Goal: Navigation & Orientation: Understand site structure

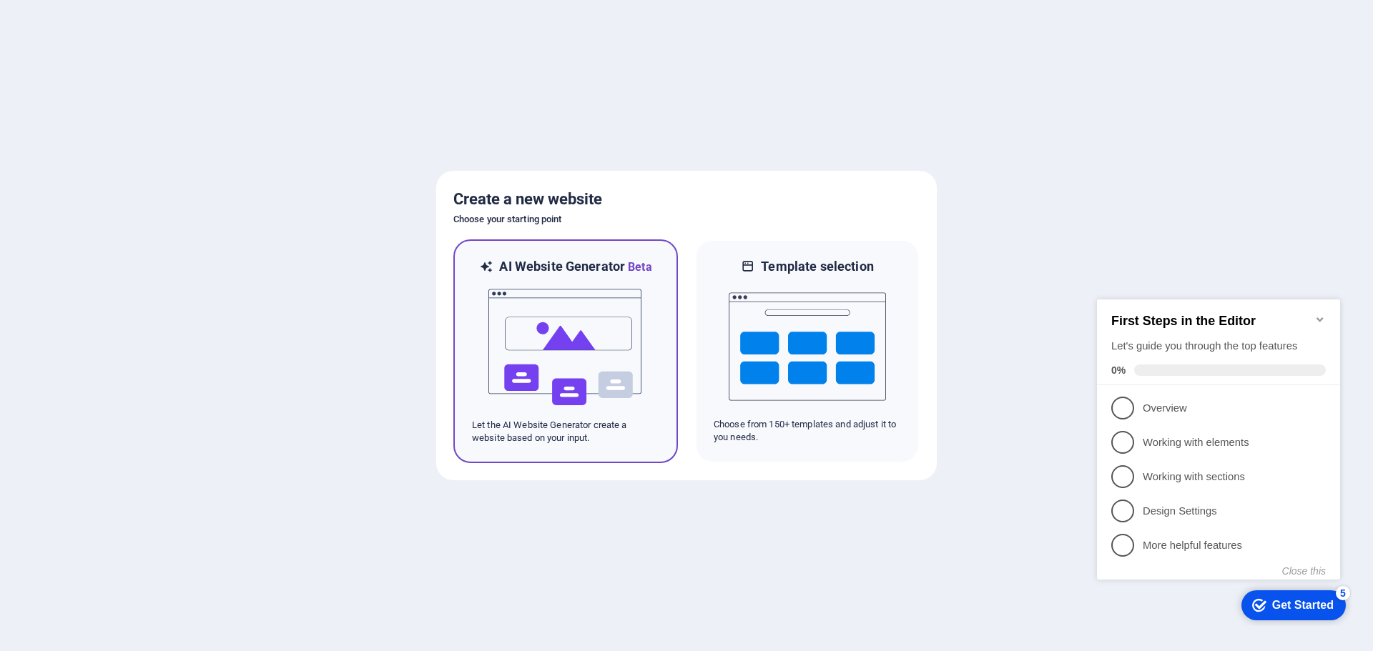
click at [585, 364] on img at bounding box center [565, 347] width 157 height 143
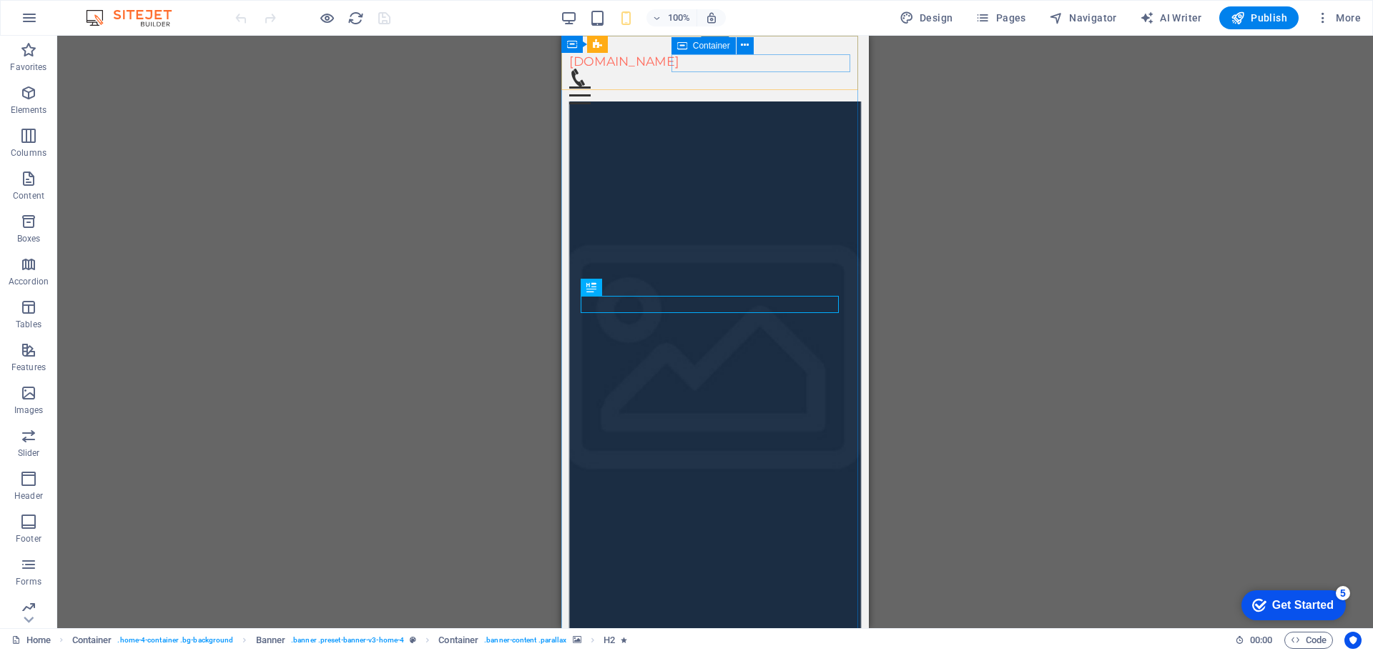
click at [825, 71] on div "Menu" at bounding box center [715, 87] width 292 height 36
click at [837, 87] on div "Menu" at bounding box center [715, 96] width 292 height 18
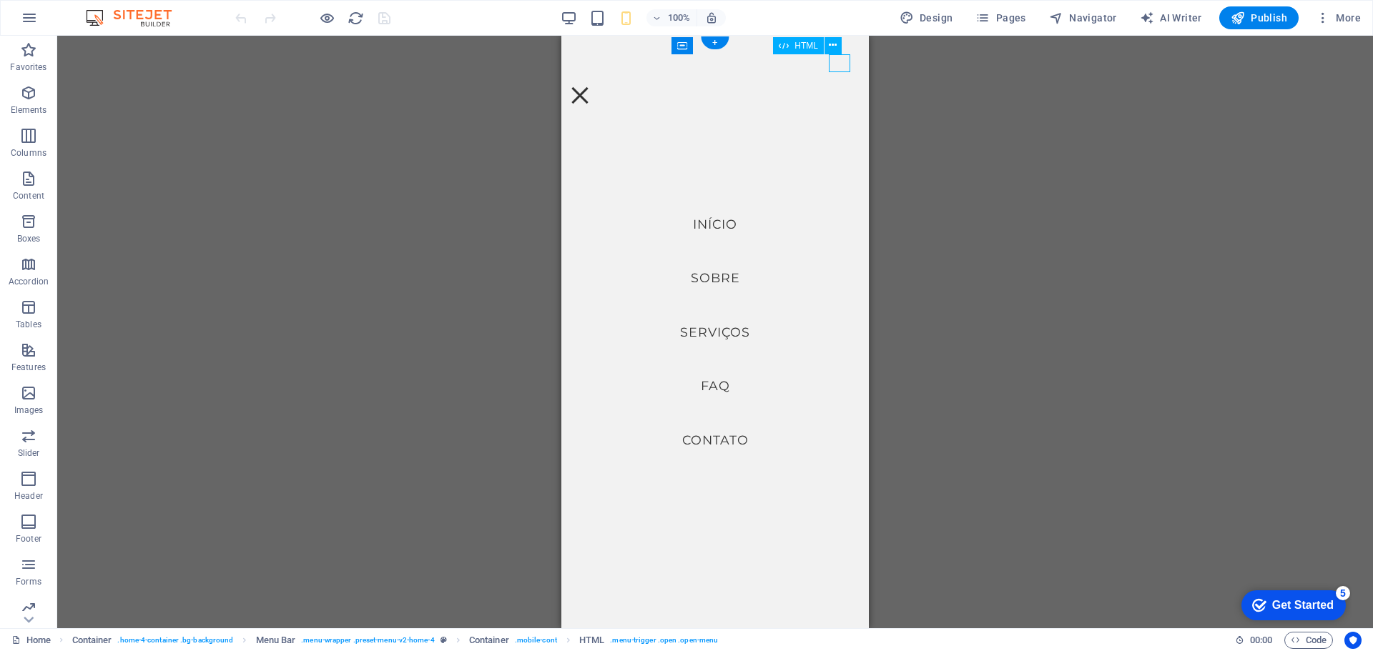
click at [591, 87] on div "Menu" at bounding box center [579, 96] width 21 height 18
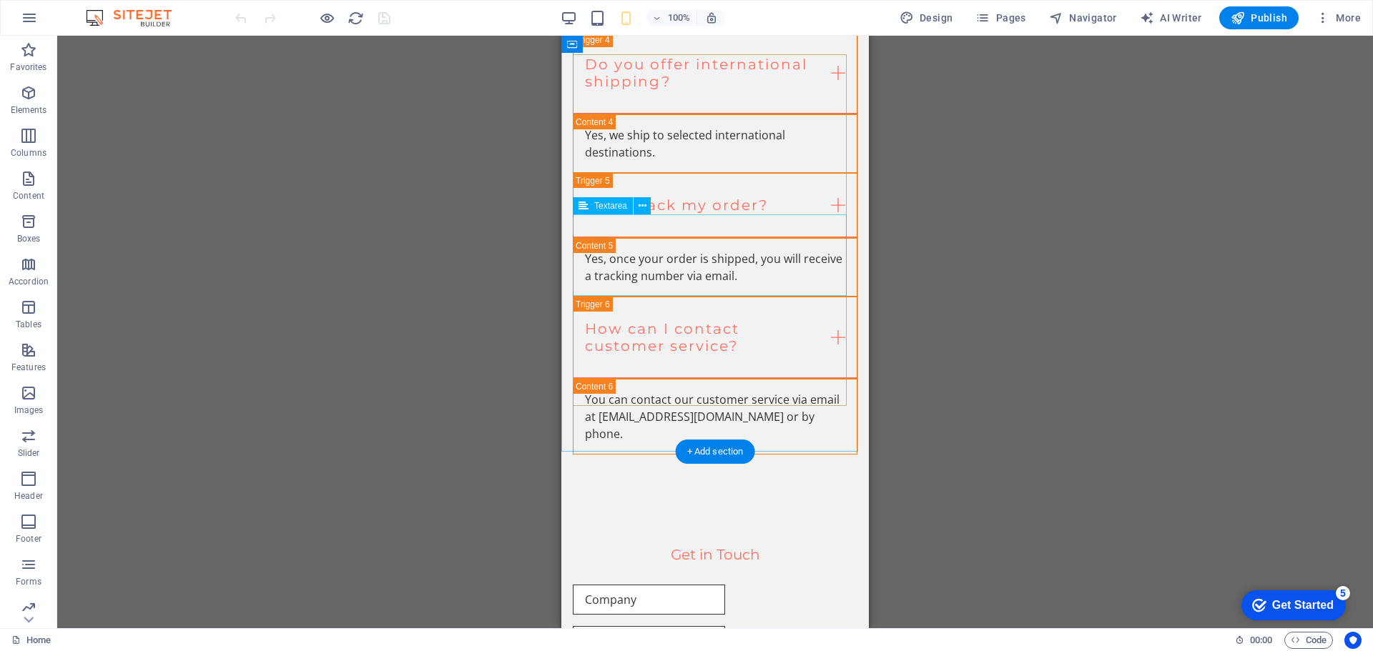
scroll to position [2945, 0]
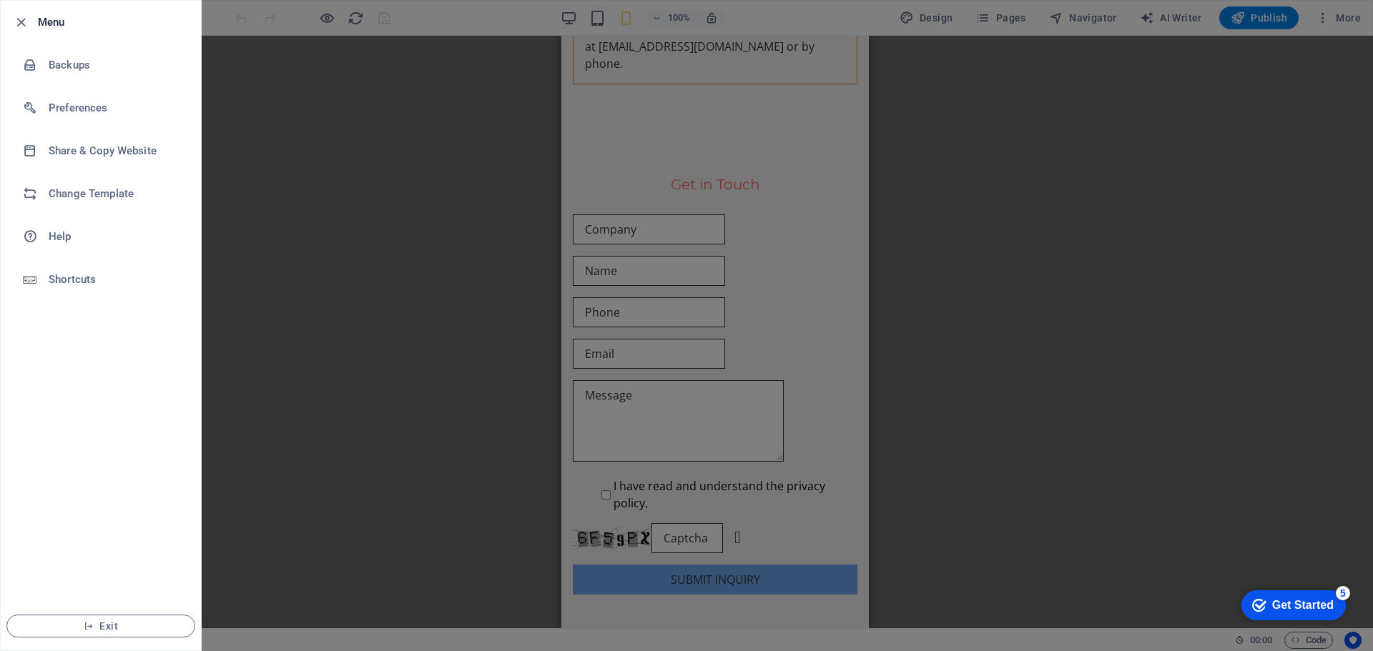
click at [1274, 185] on div at bounding box center [686, 325] width 1373 height 651
